Goal: Check status: Verify the current state of an ongoing process or item

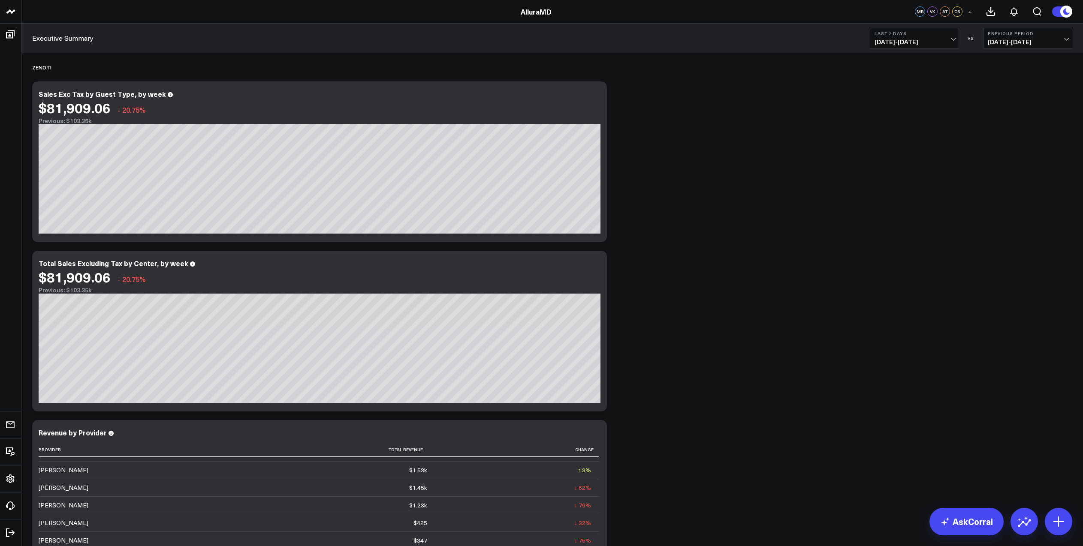
drag, startPoint x: 38, startPoint y: 42, endPoint x: 49, endPoint y: 42, distance: 10.7
click at [39, 42] on link "Executive Summary" at bounding box center [62, 37] width 61 height 9
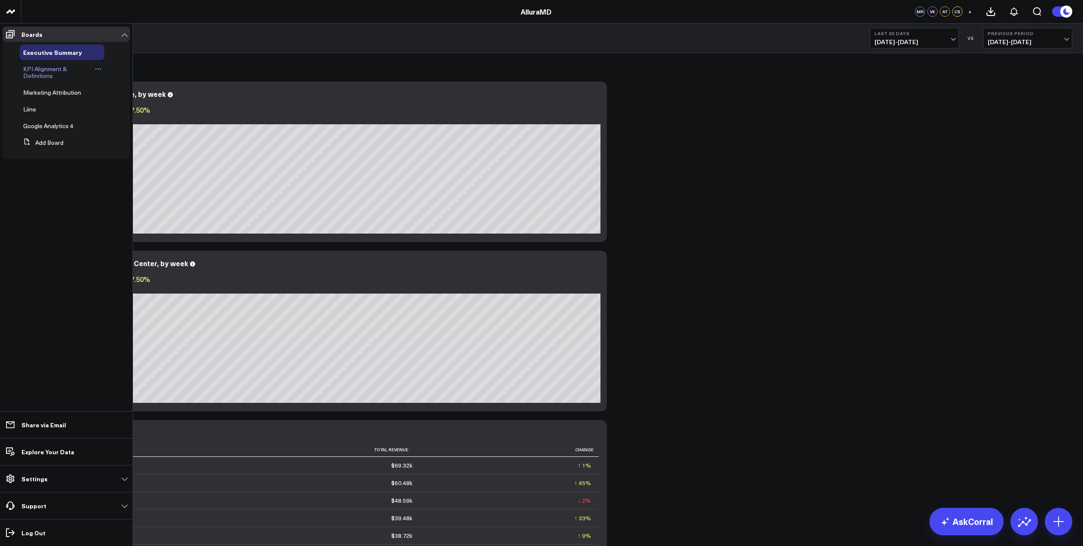
click at [52, 74] on span "KPI Alignment & Definitions" at bounding box center [45, 72] width 44 height 15
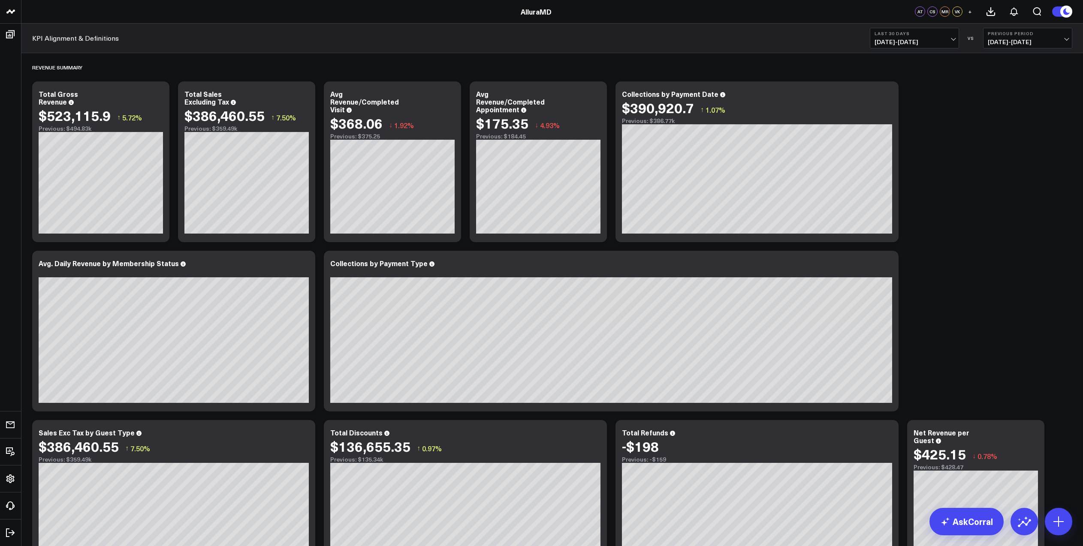
click at [952, 41] on span "[DATE] - [DATE]" at bounding box center [915, 42] width 80 height 7
click at [904, 160] on link "Last Week" at bounding box center [914, 157] width 88 height 16
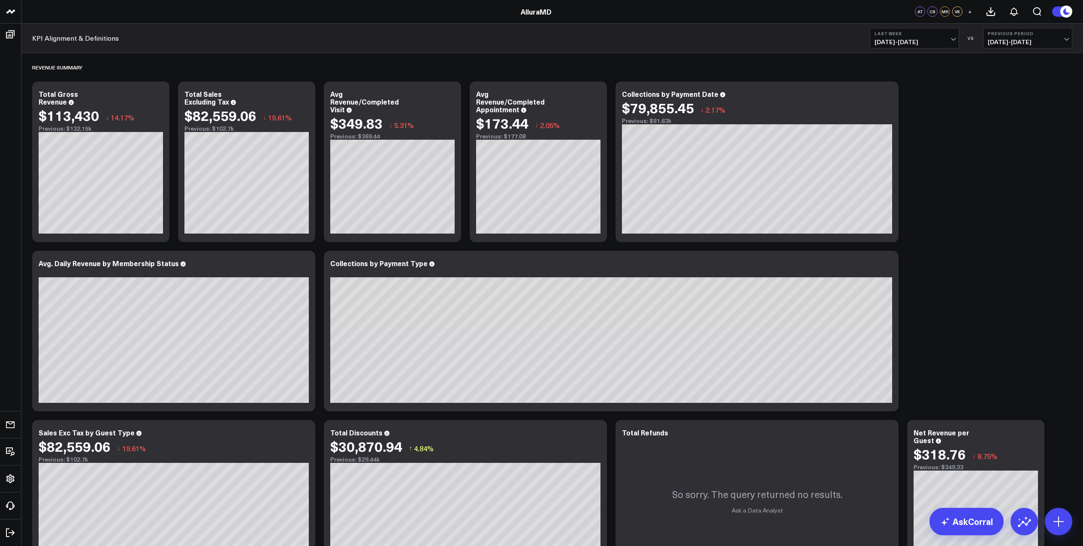
click at [953, 42] on span "[DATE] - [DATE]" at bounding box center [915, 42] width 80 height 7
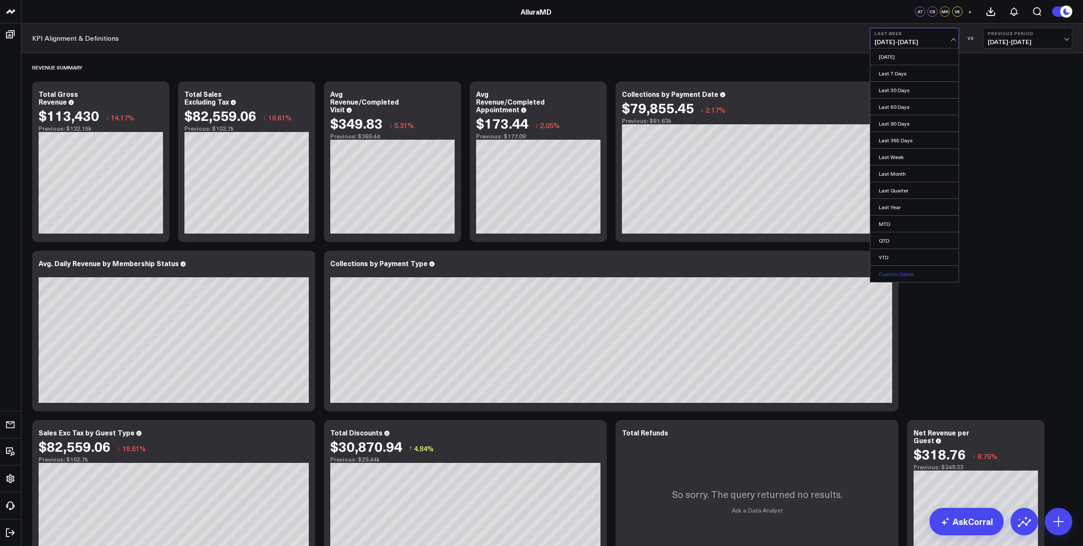
click at [899, 275] on link "Custom Dates" at bounding box center [914, 274] width 88 height 16
select select "7"
select select "2025"
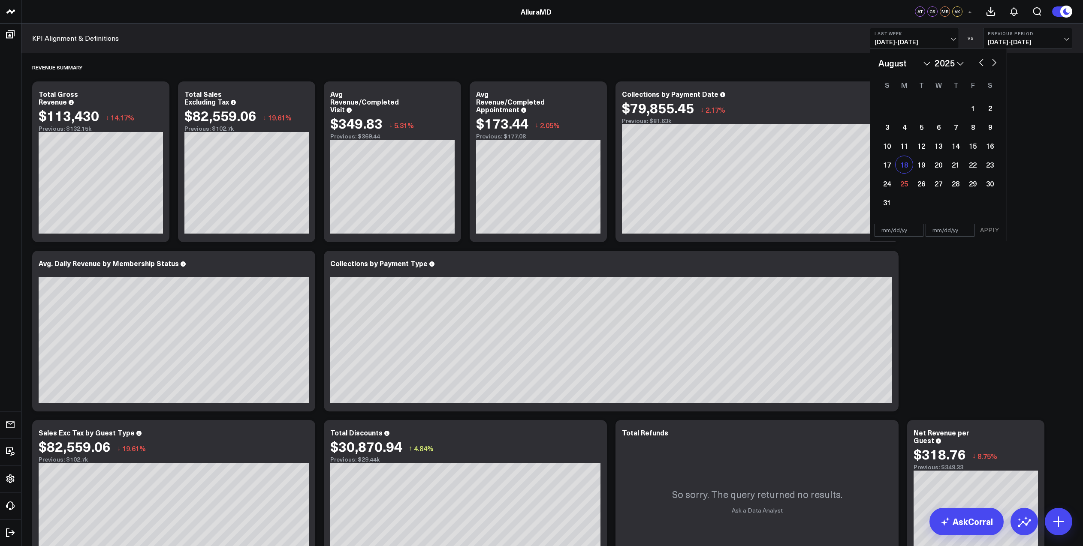
click at [907, 167] on div "18" at bounding box center [904, 164] width 17 height 17
type input "[DATE]"
select select "7"
select select "2025"
click at [891, 185] on div "24" at bounding box center [886, 183] width 17 height 17
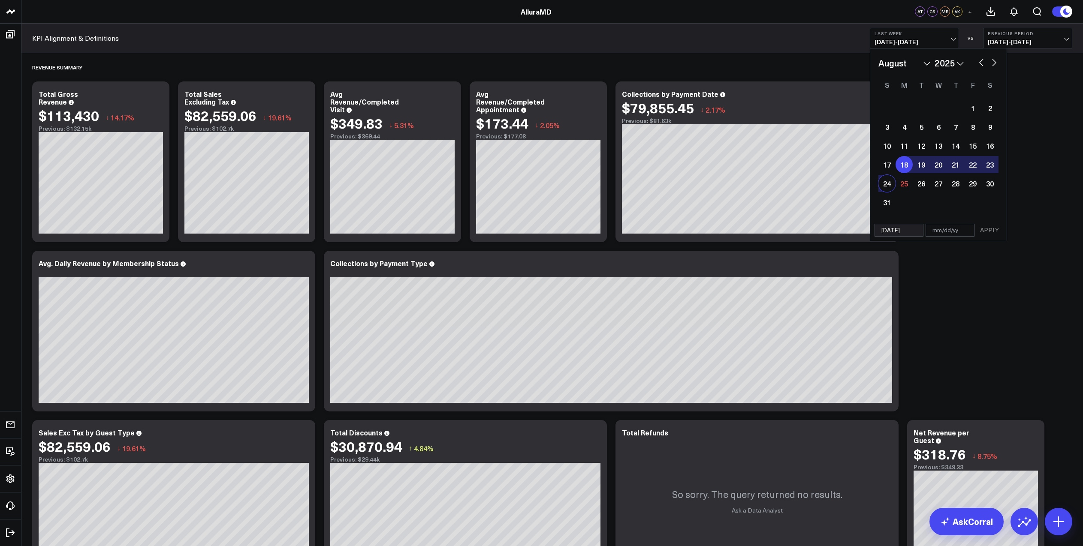
type input "[DATE]"
select select "7"
select select "2025"
click at [989, 232] on button "APPLY" at bounding box center [990, 230] width 26 height 13
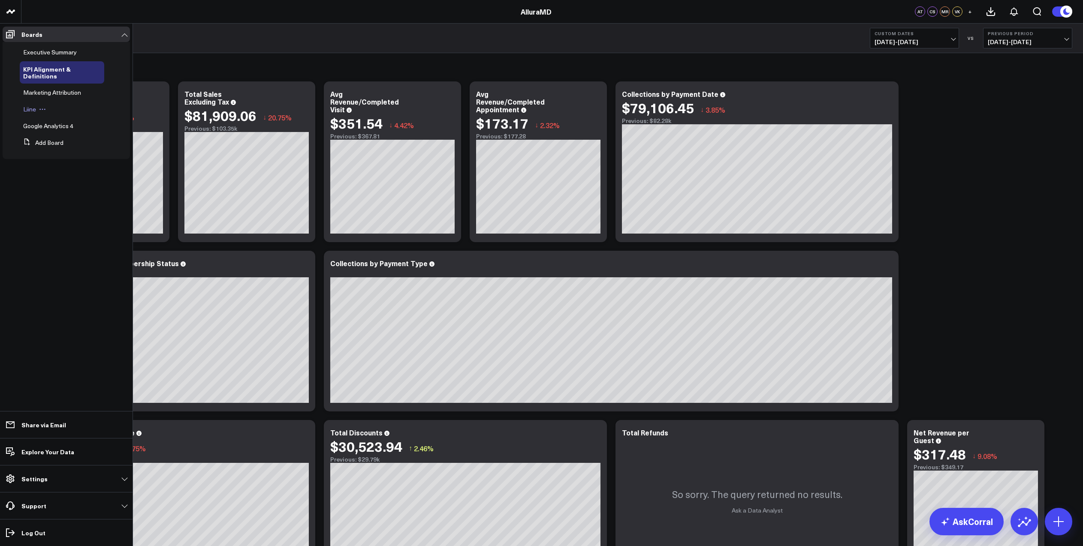
click at [33, 111] on span "Liine" at bounding box center [29, 109] width 13 height 8
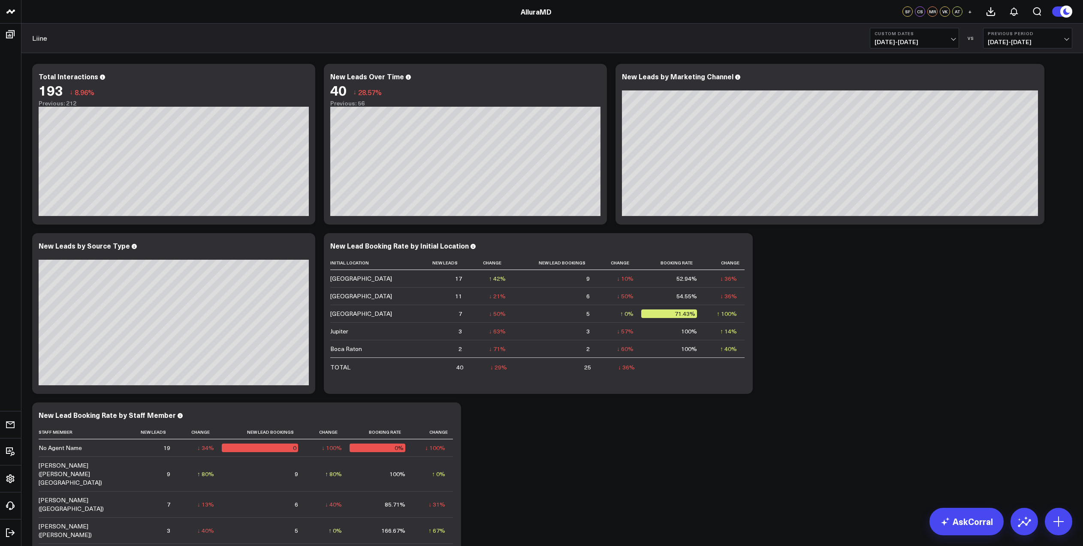
click at [951, 44] on span "[DATE] - [DATE]" at bounding box center [915, 42] width 80 height 7
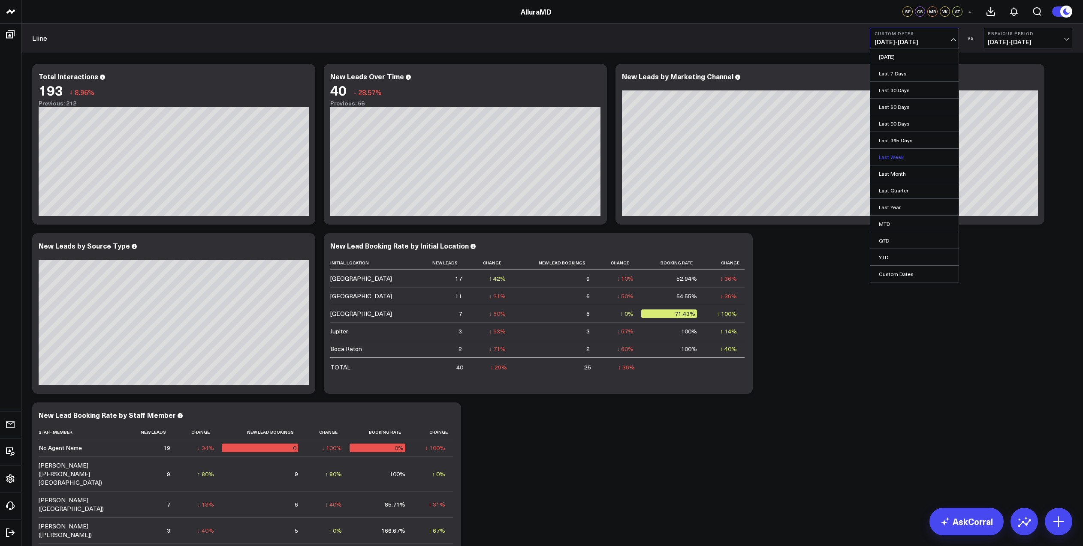
click at [893, 159] on link "Last Week" at bounding box center [914, 157] width 88 height 16
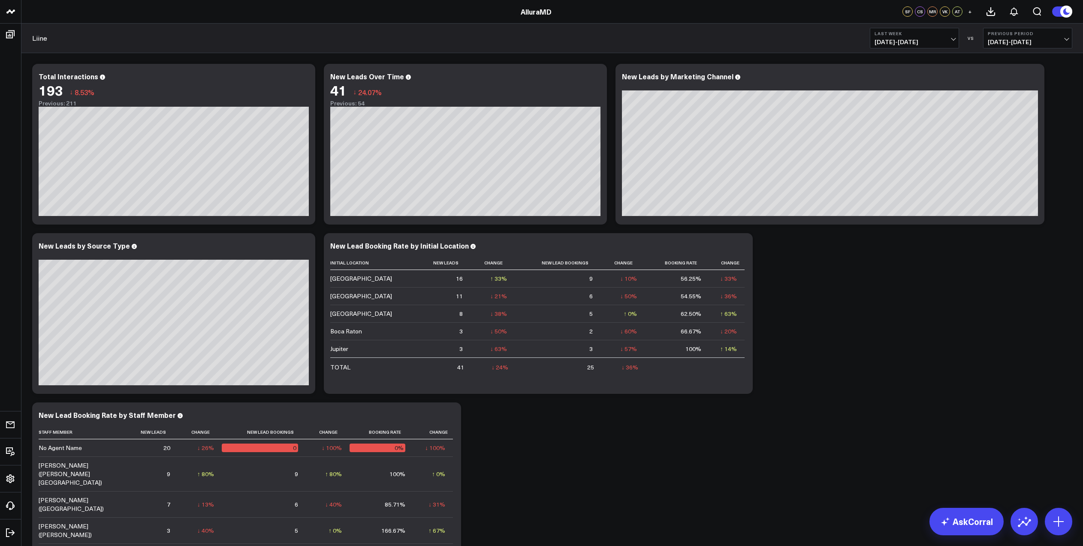
click at [954, 39] on span "[DATE] - [DATE]" at bounding box center [915, 42] width 80 height 7
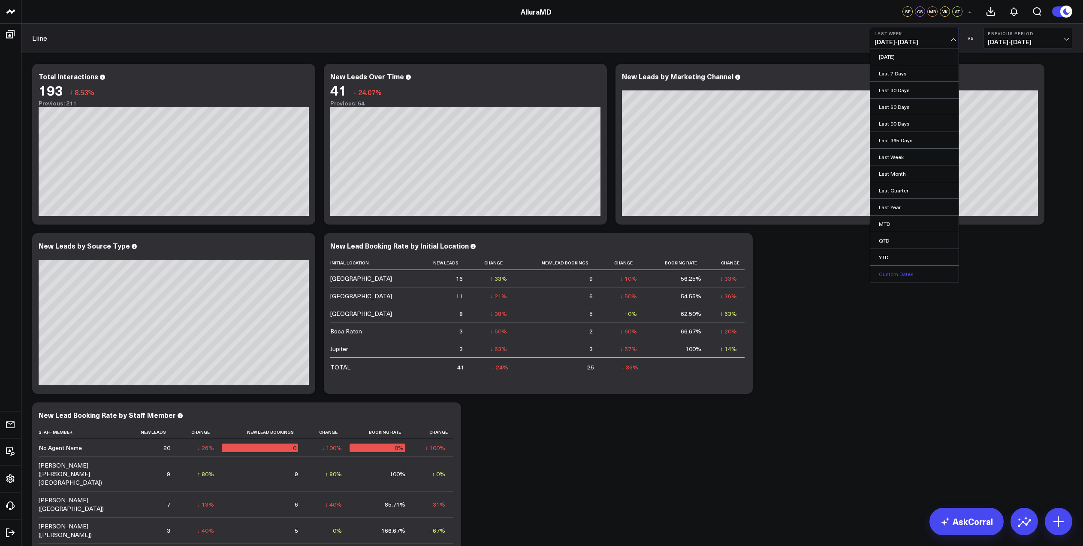
click at [905, 273] on link "Custom Dates" at bounding box center [914, 274] width 88 height 16
select select "7"
select select "2025"
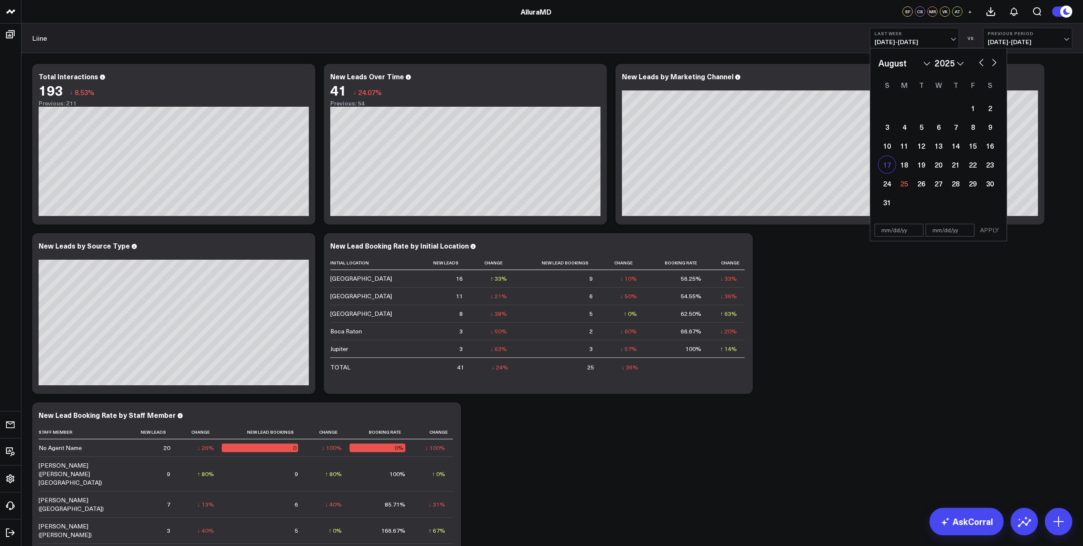
click at [890, 168] on div "17" at bounding box center [886, 164] width 17 height 17
type input "[DATE]"
select select "7"
select select "2025"
click at [888, 184] on div "24" at bounding box center [886, 183] width 17 height 17
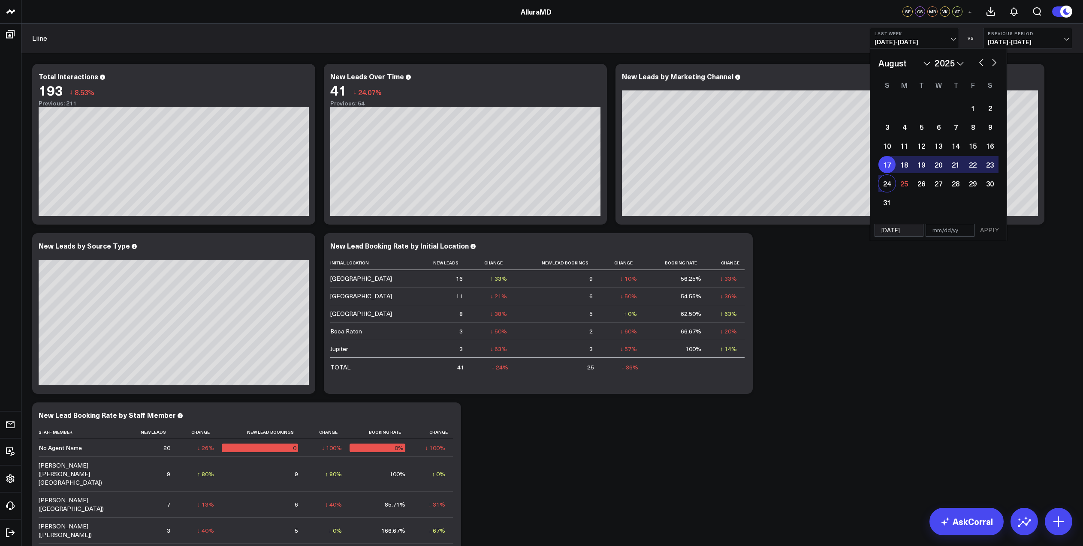
type input "[DATE]"
select select "7"
select select "2025"
click at [991, 232] on button "APPLY" at bounding box center [990, 230] width 26 height 13
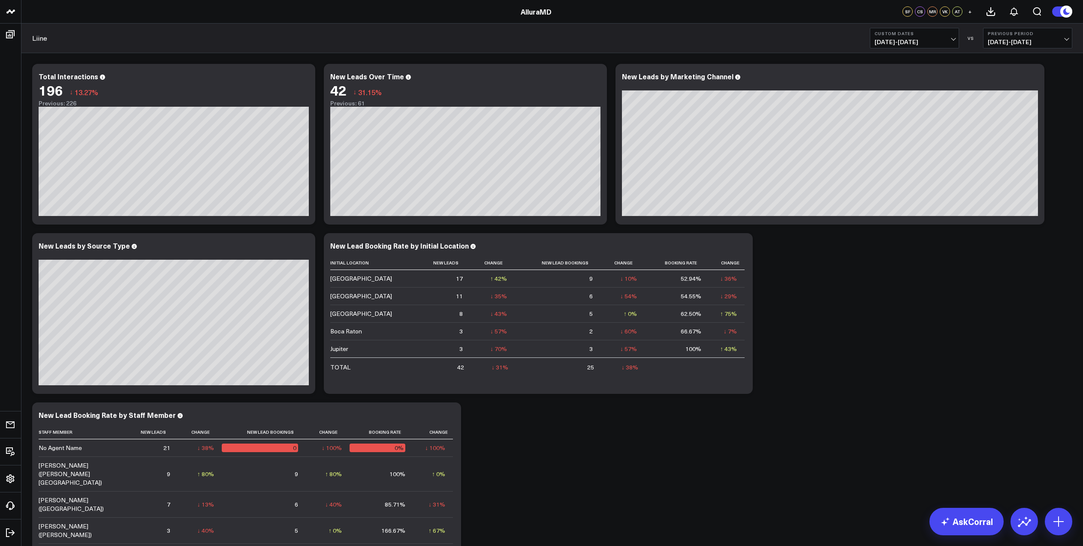
click at [814, 266] on div "Modify via AI Copy link to widget Ask support Remove Create linked copy Executi…" at bounding box center [552, 399] width 1049 height 678
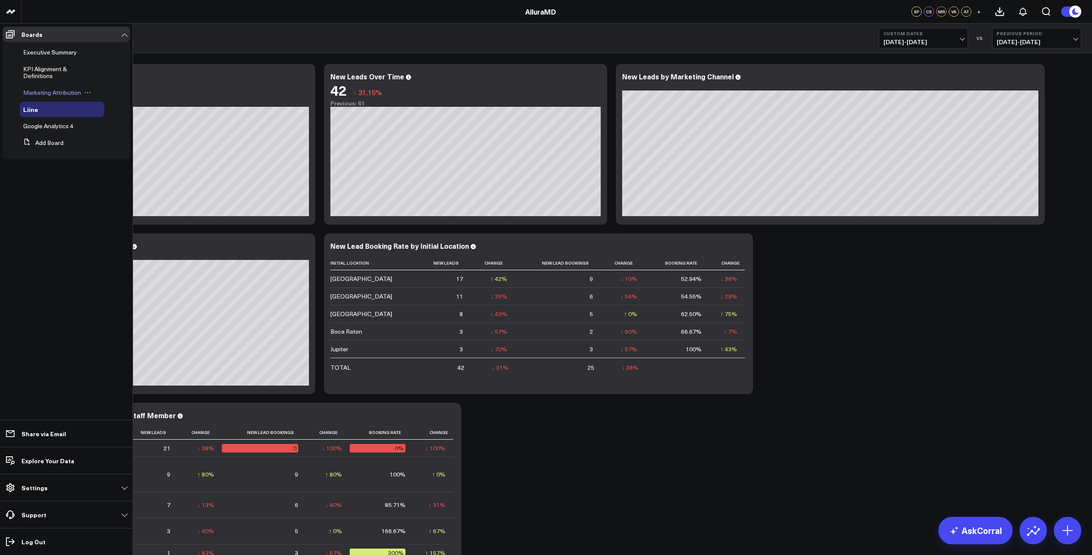
click at [46, 93] on span "Marketing Attribution" at bounding box center [52, 92] width 58 height 8
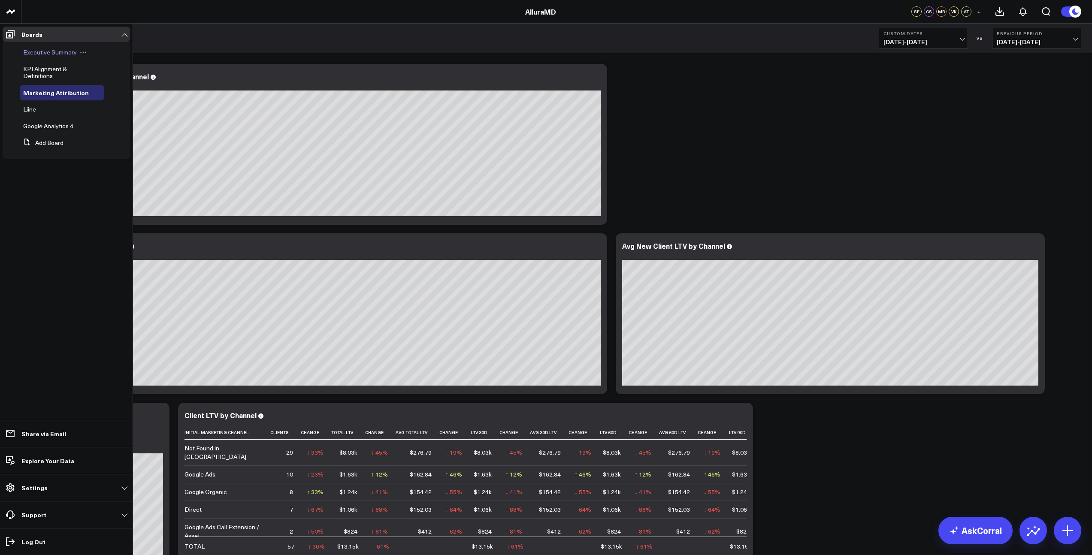
click at [49, 52] on span "Executive Summary" at bounding box center [50, 52] width 54 height 8
